Goal: Information Seeking & Learning: Learn about a topic

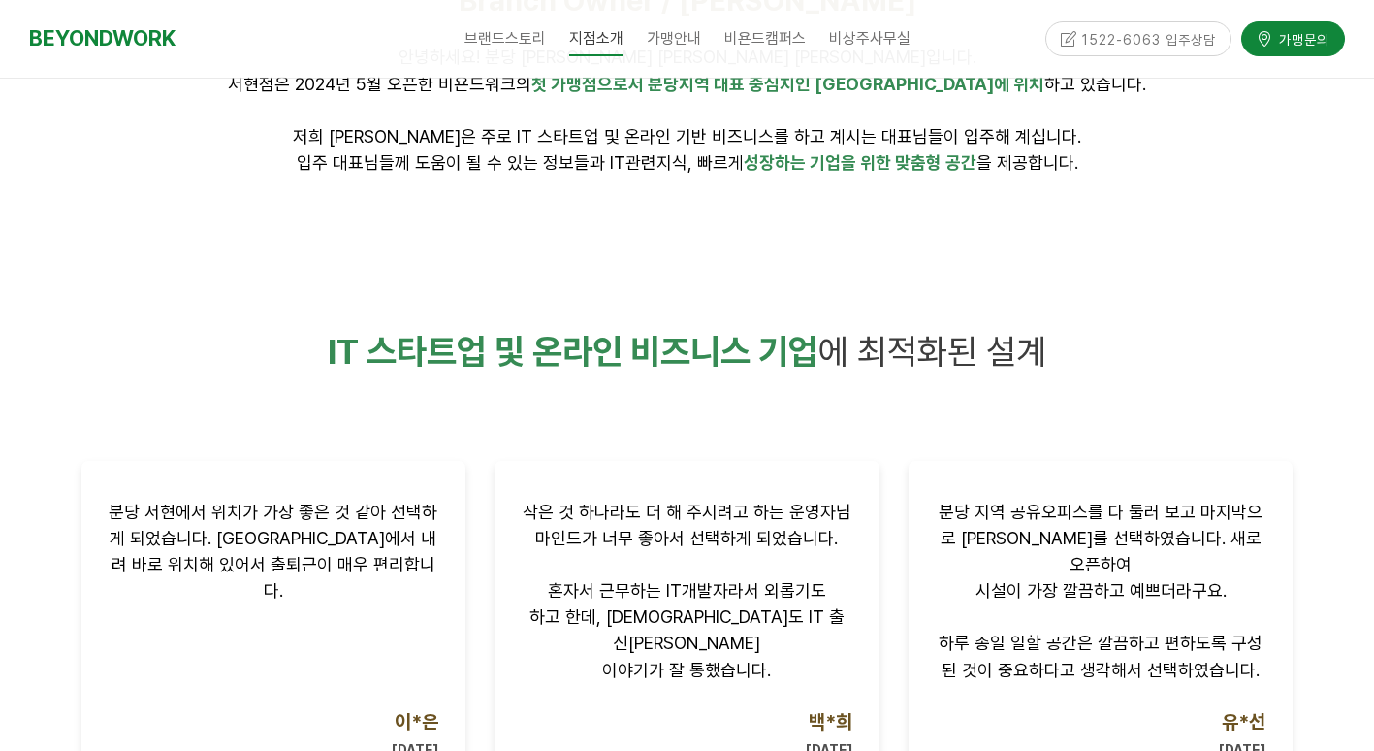
scroll to position [986, 0]
click at [115, 427] on div at bounding box center [687, 416] width 1212 height 29
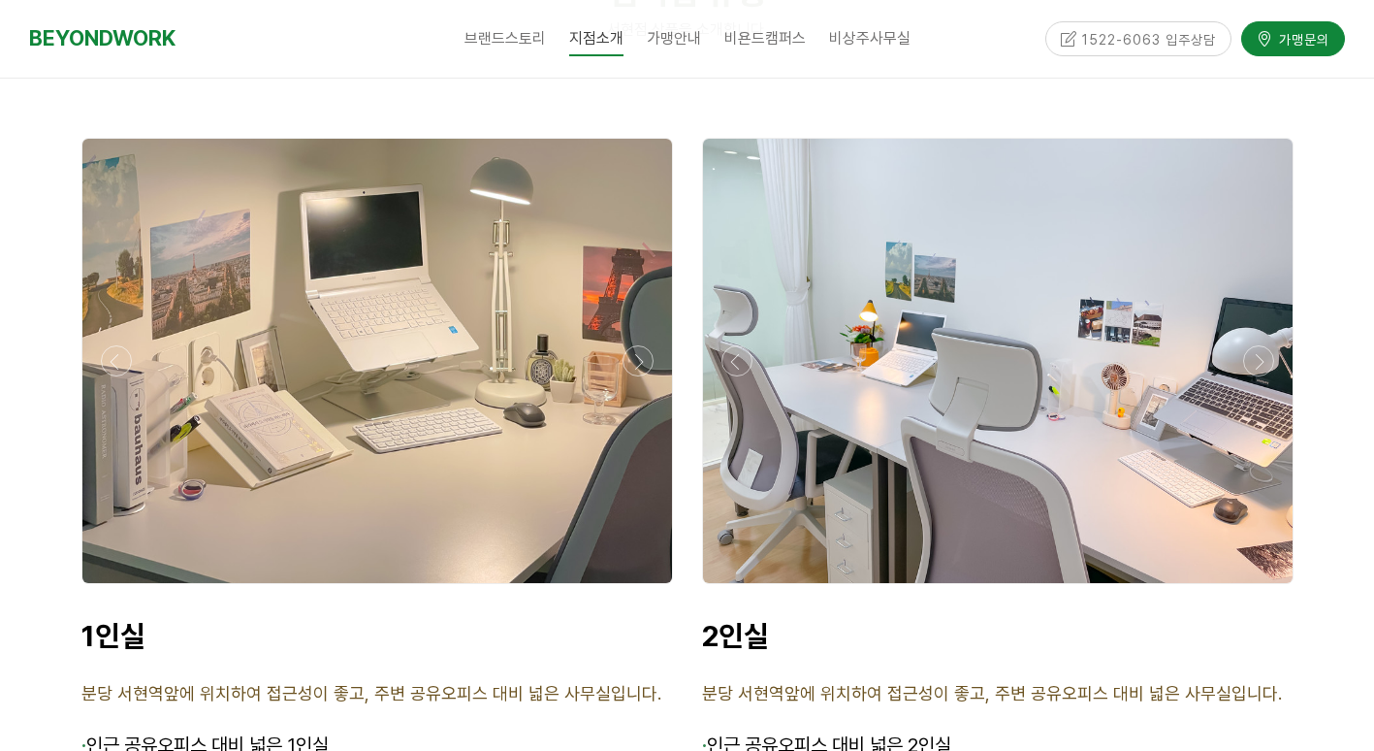
scroll to position [5530, 0]
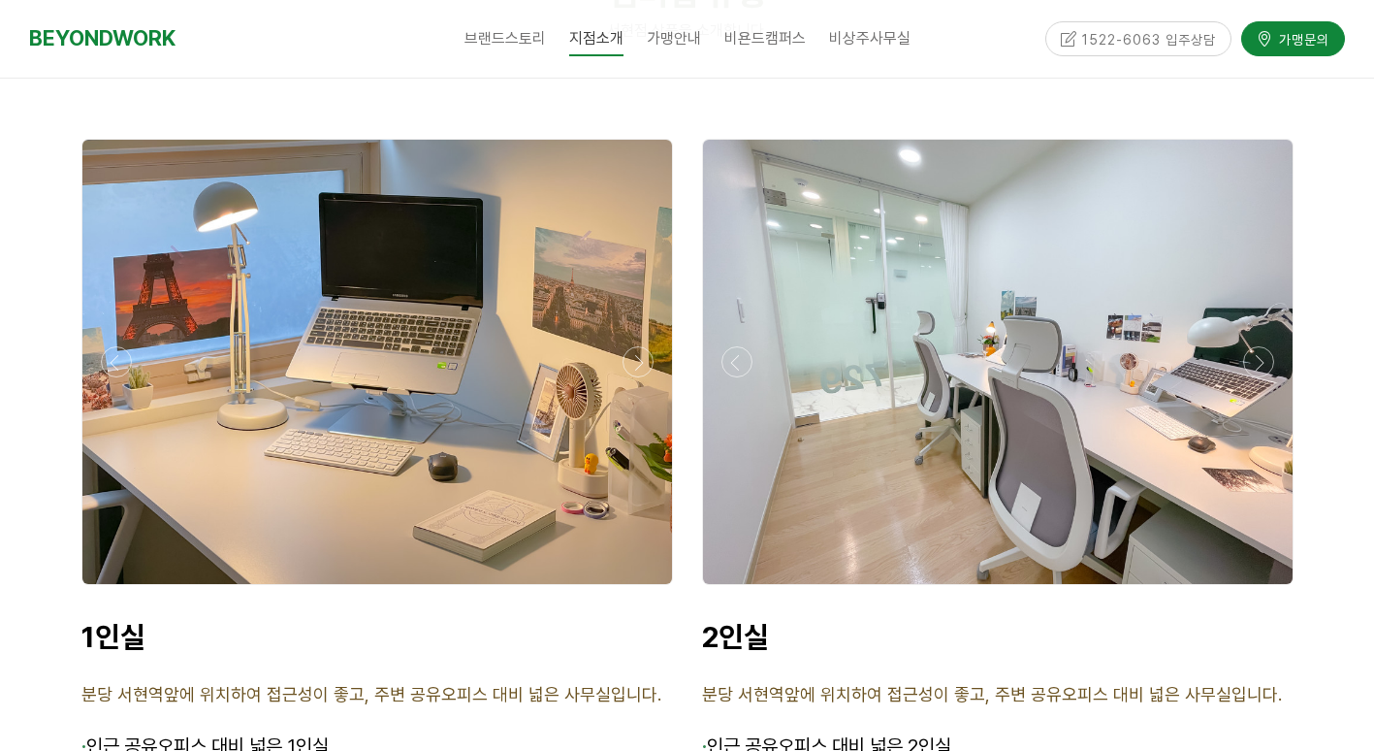
click at [260, 200] on div at bounding box center [377, 362] width 590 height 444
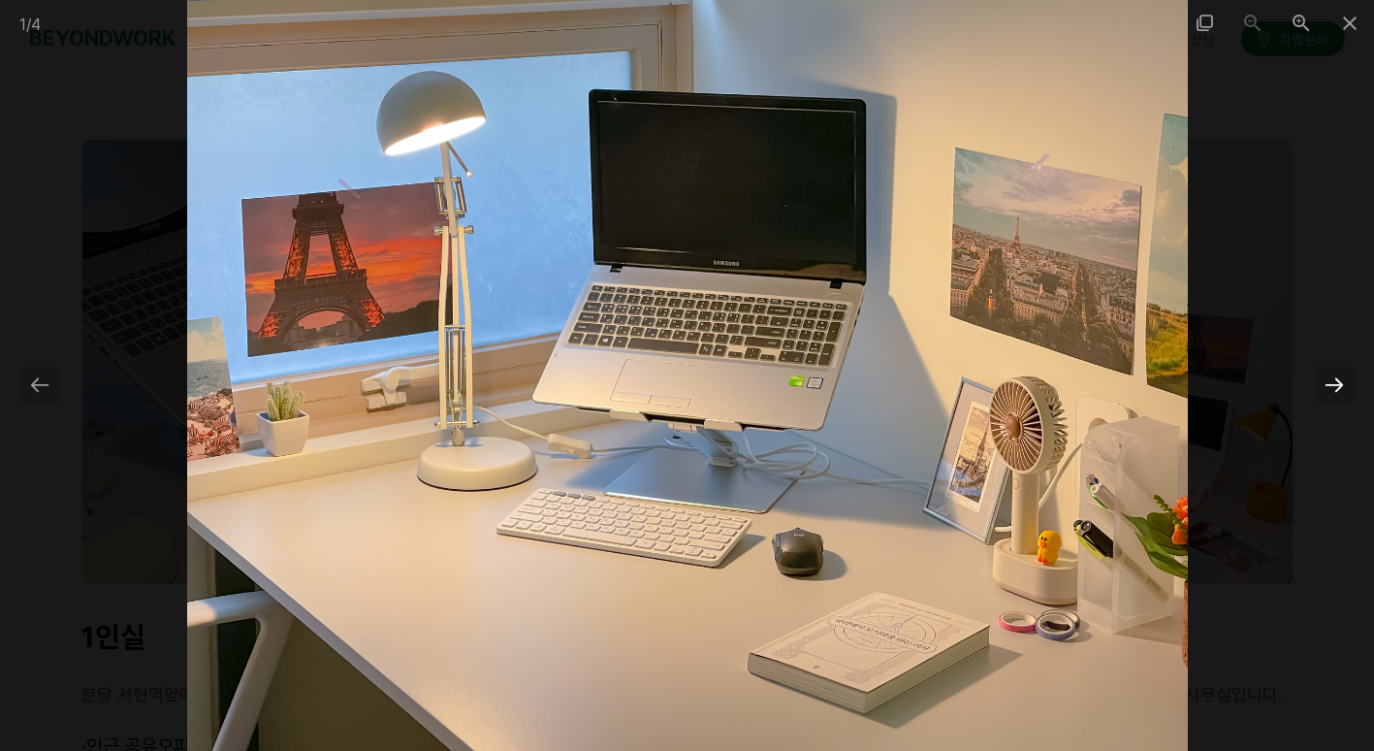
click at [1335, 391] on div at bounding box center [1334, 385] width 41 height 38
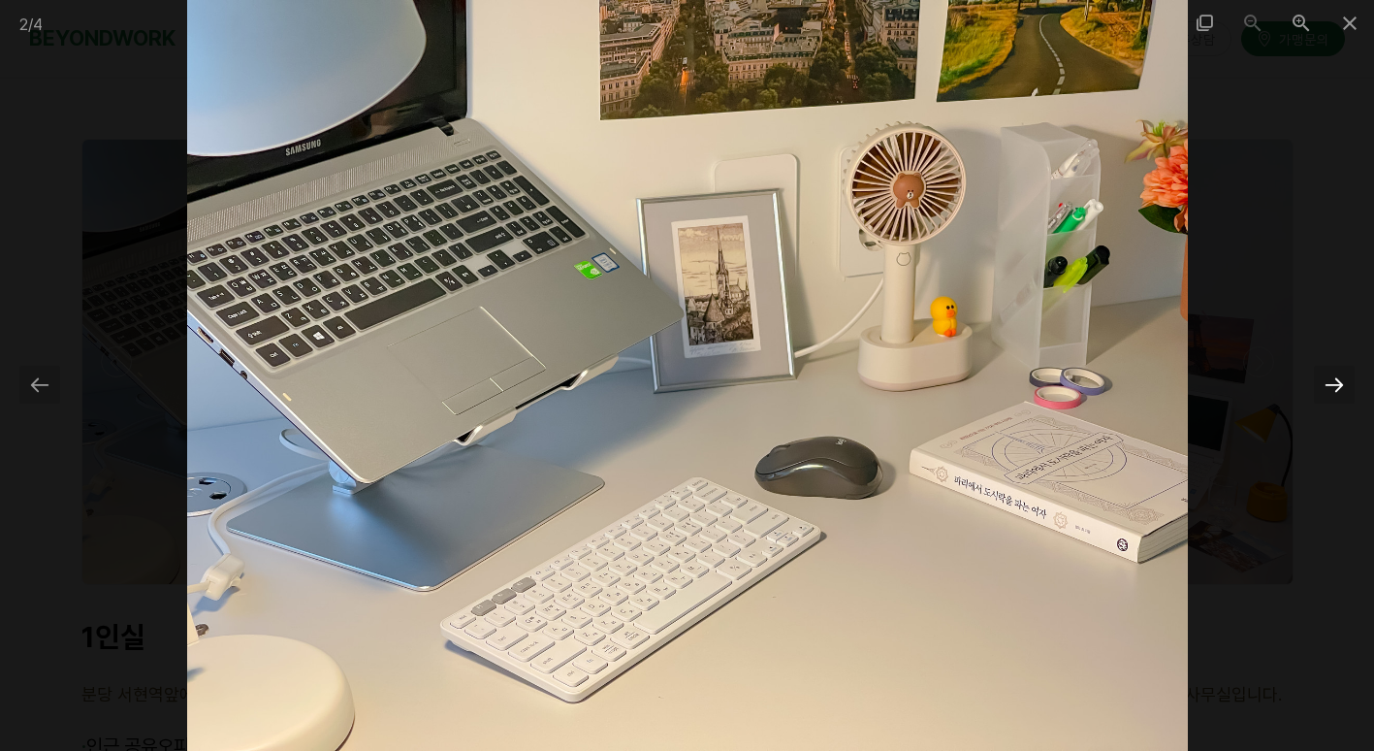
click at [1335, 391] on div at bounding box center [1334, 385] width 41 height 38
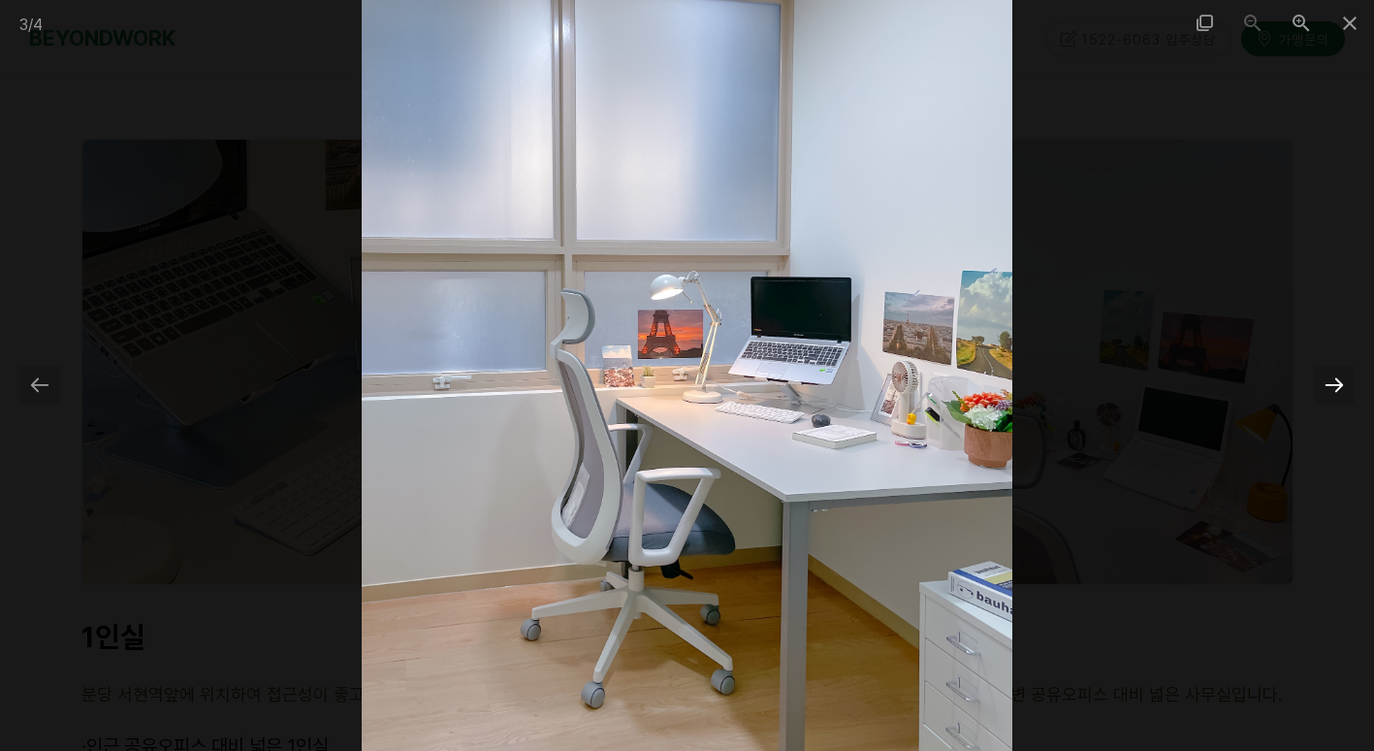
click at [1335, 391] on div at bounding box center [1334, 385] width 41 height 38
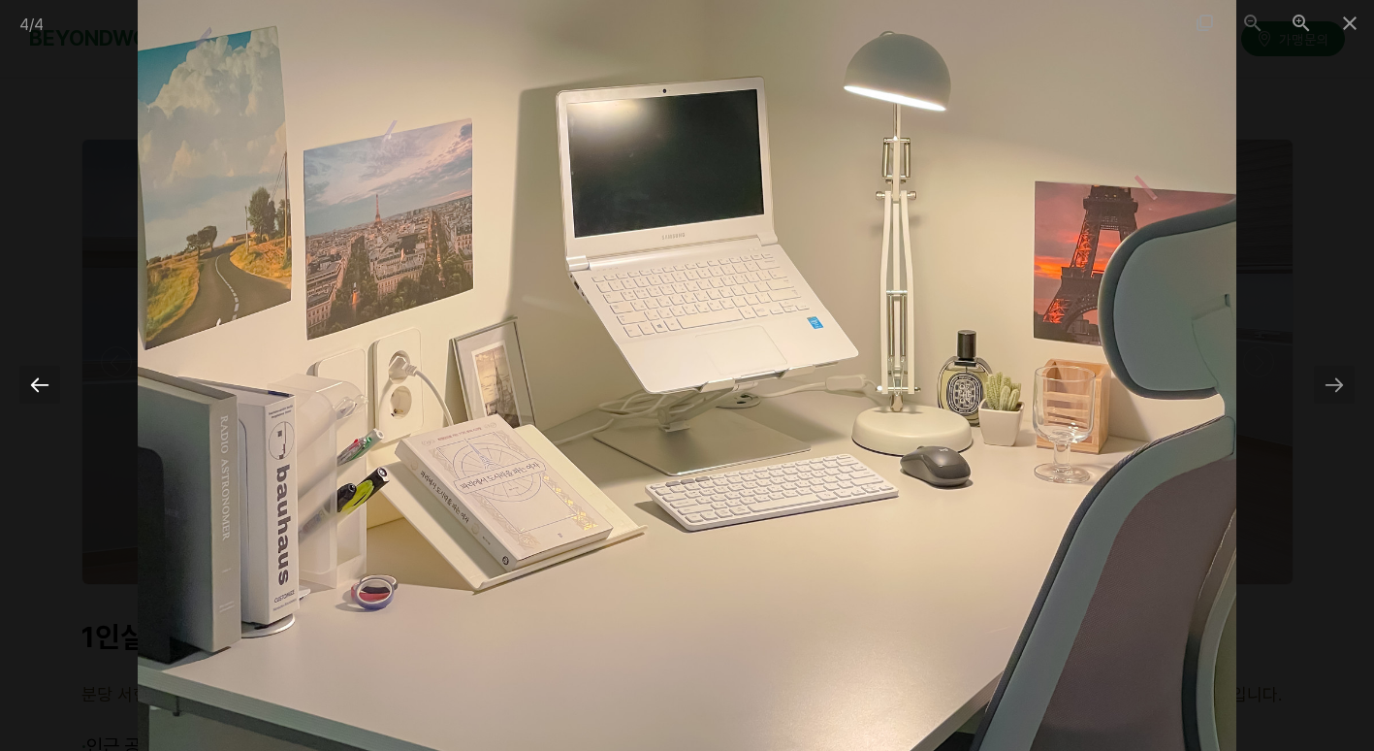
click at [26, 378] on div at bounding box center [39, 385] width 41 height 38
